Goal: Task Accomplishment & Management: Complete application form

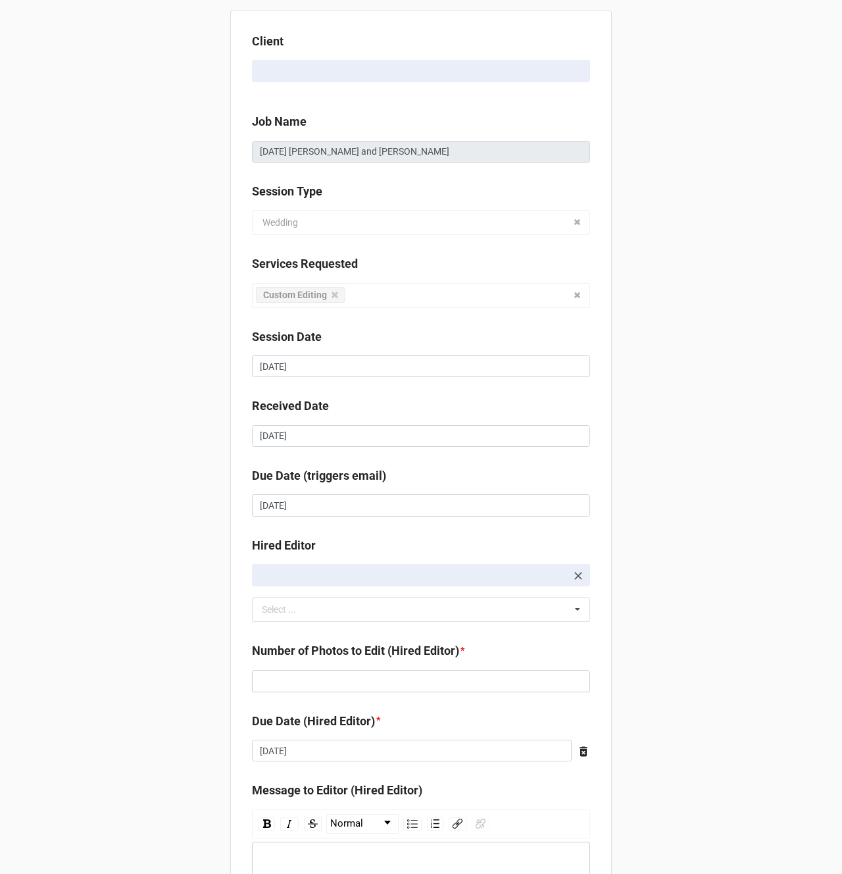
scroll to position [176, 0]
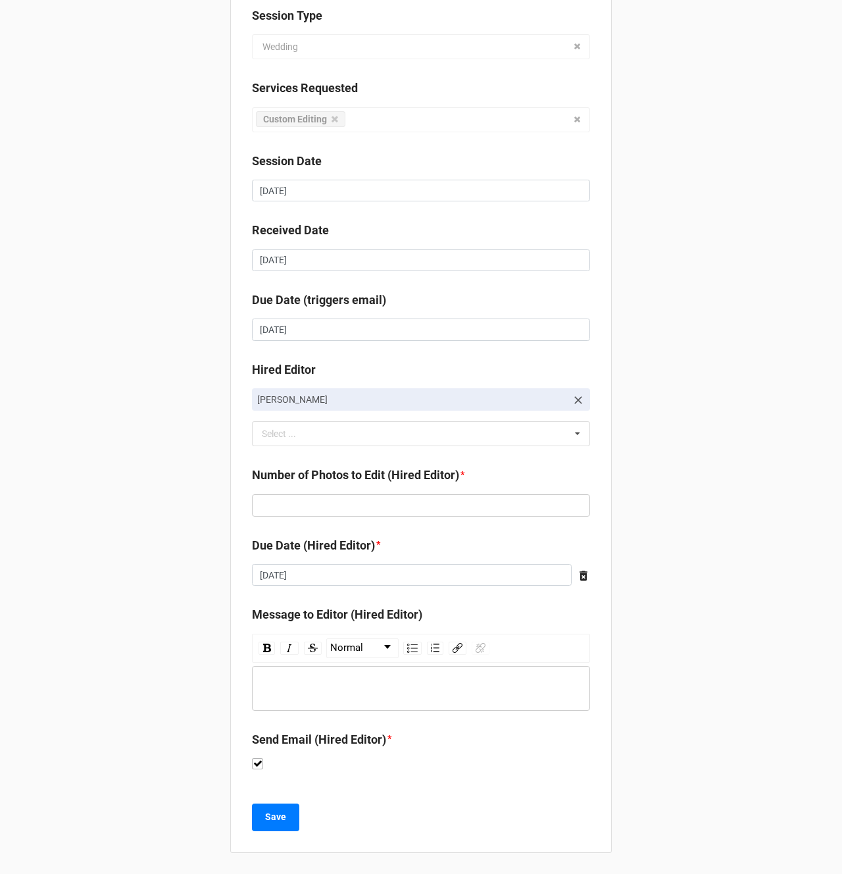
click at [290, 688] on div "rdw-editor" at bounding box center [422, 688] width 326 height 14
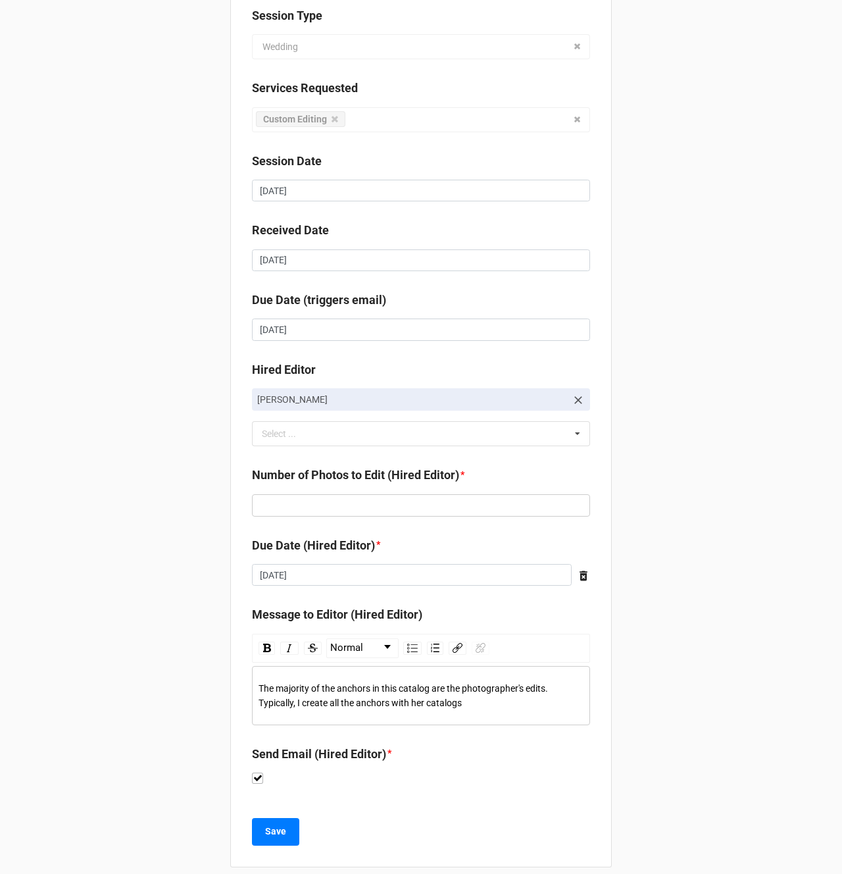
drag, startPoint x: 300, startPoint y: 699, endPoint x: 359, endPoint y: 728, distance: 65.3
click at [300, 699] on span "The majority of the anchors in this catalog are the photographer's edits. Typic…" at bounding box center [404, 695] width 291 height 25
click at [308, 701] on span "The majority of the anchors in this catalog are the photographer's edits. Typic…" at bounding box center [404, 695] width 291 height 25
click at [562, 704] on div "The majority of the anchors in this catalog are the photographer's edits. Typic…" at bounding box center [422, 695] width 326 height 29
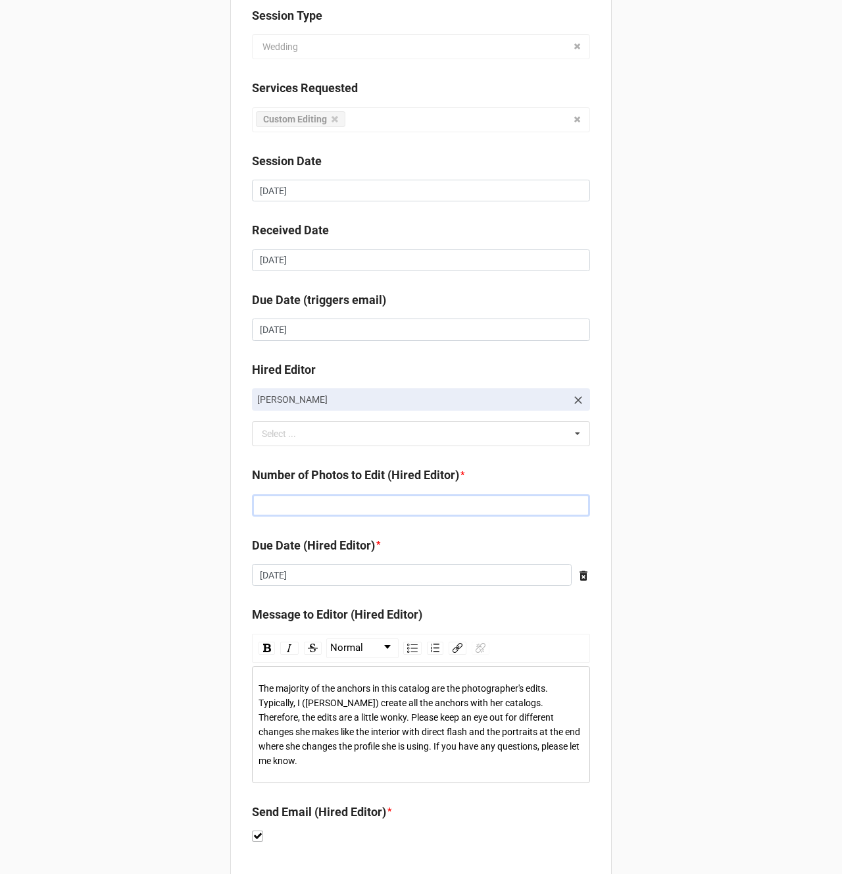
click at [375, 506] on input "text" at bounding box center [421, 505] width 338 height 22
type input "225"
click at [711, 558] on div "Client [PERSON_NAME] Job Name [DATE] [PERSON_NAME] and [PERSON_NAME] Session Ty…" at bounding box center [421, 385] width 842 height 1122
click at [371, 686] on span "The majority of the anchors in this catalog are the photographer's edits. Typic…" at bounding box center [421, 724] width 324 height 83
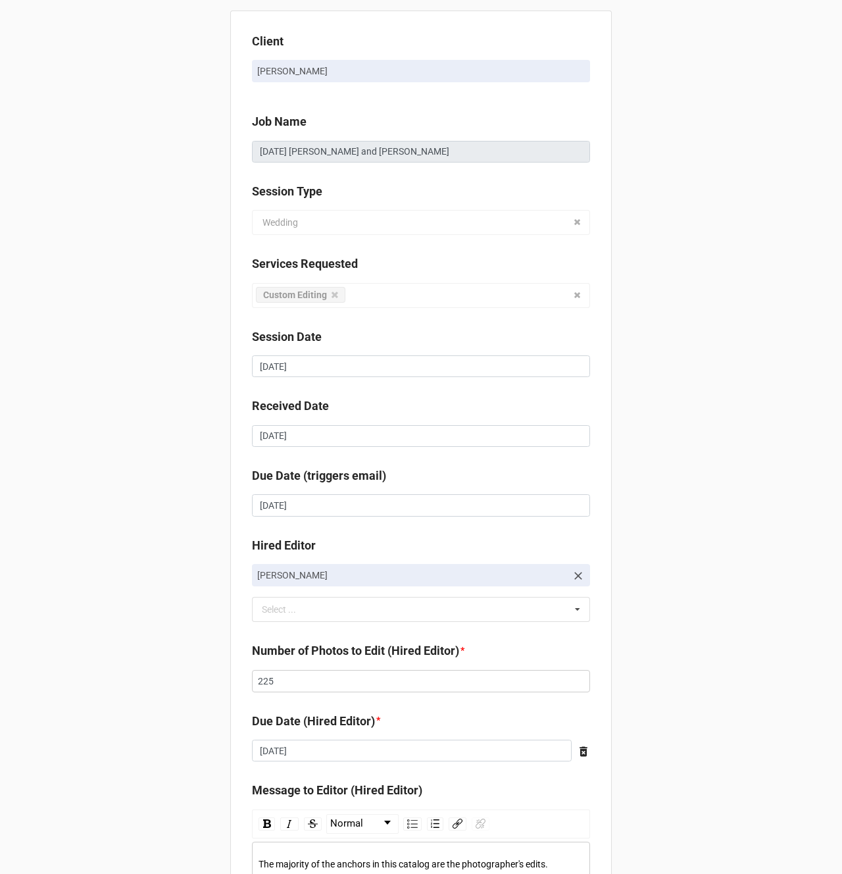
scroll to position [248, 0]
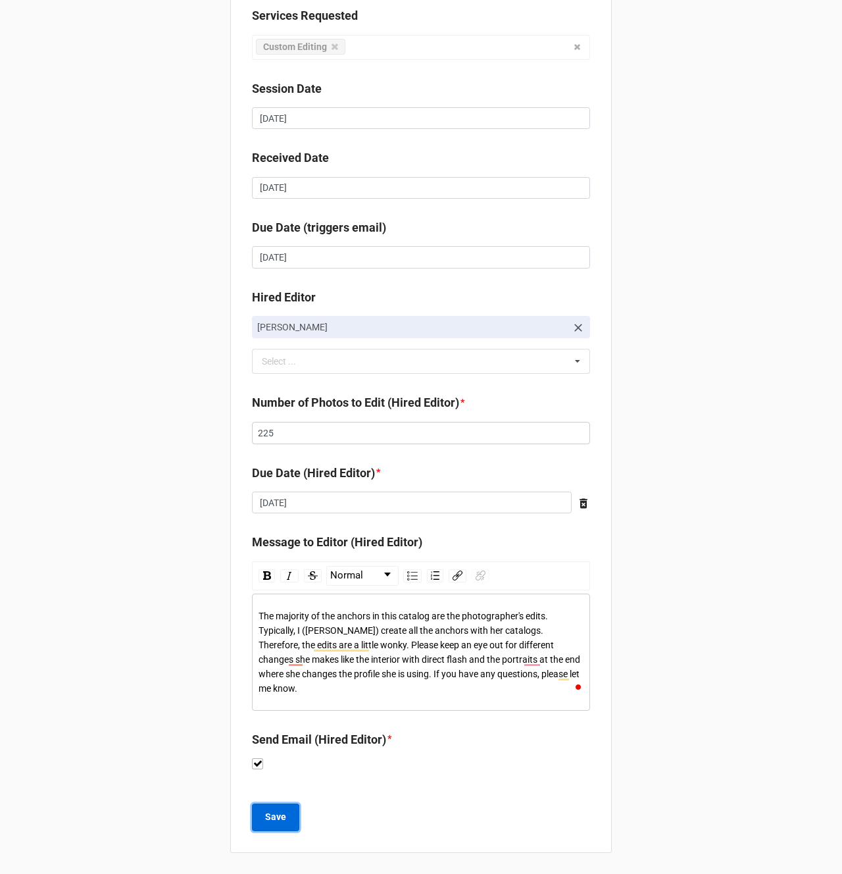
click at [260, 820] on button "Save" at bounding box center [275, 817] width 47 height 28
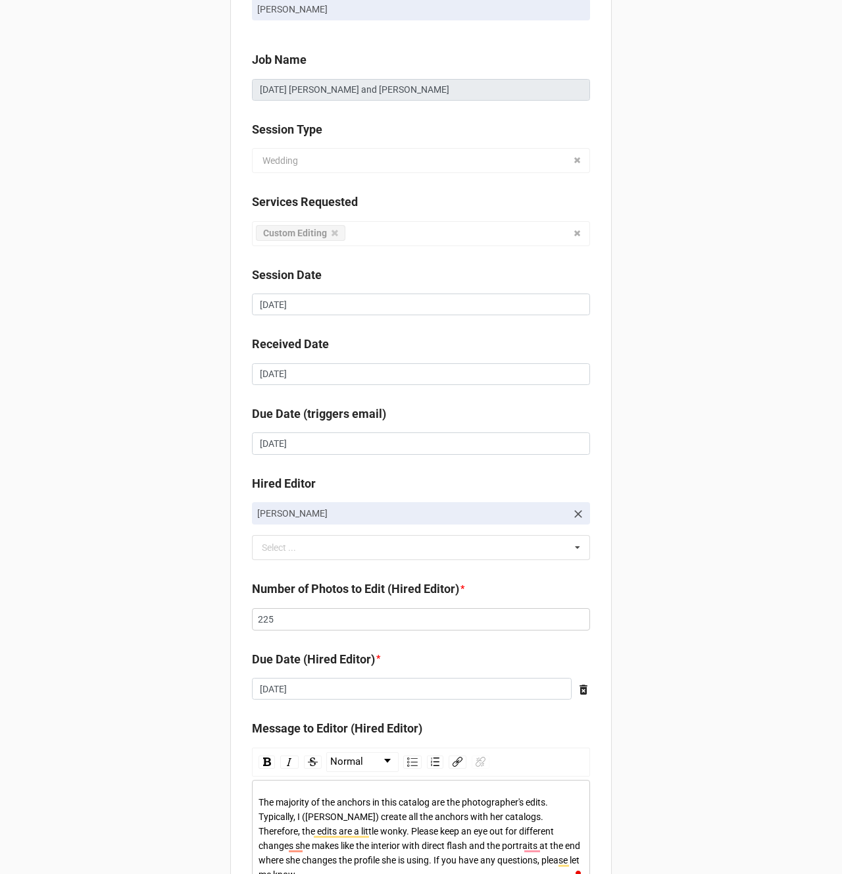
scroll to position [0, 0]
